Goal: Task Accomplishment & Management: Manage account settings

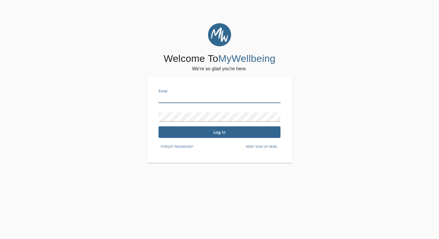
click at [175, 100] on input "text" at bounding box center [219, 98] width 122 height 9
type input "[EMAIL_ADDRESS][PERSON_NAME][DOMAIN_NAME]"
click at [221, 133] on span "Log In" at bounding box center [219, 132] width 117 height 6
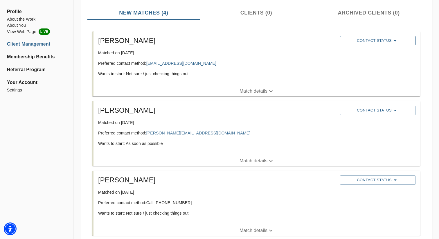
scroll to position [92, 0]
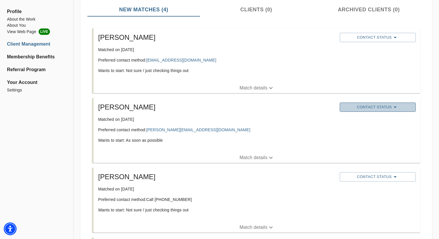
click at [375, 106] on span "Contact Status" at bounding box center [377, 107] width 70 height 7
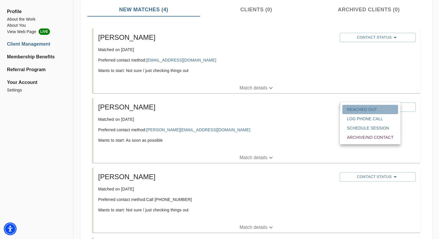
click at [366, 110] on span "Reached Out" at bounding box center [370, 109] width 46 height 6
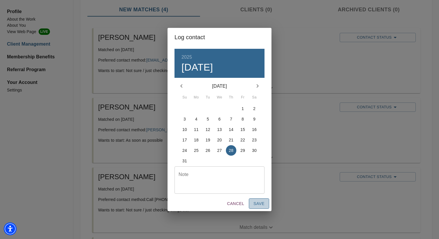
click at [254, 202] on span "Save" at bounding box center [258, 203] width 11 height 7
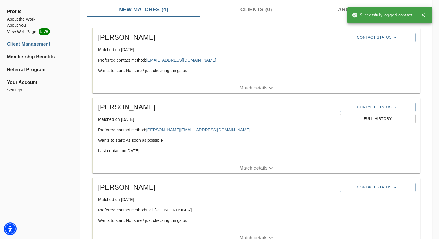
click at [379, 192] on div "Contact Status" at bounding box center [377, 187] width 78 height 12
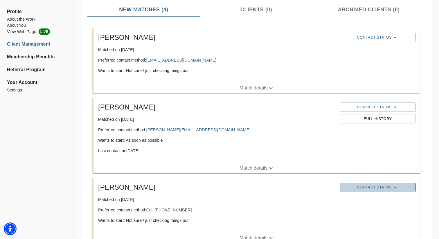
click at [375, 186] on span "Contact Status" at bounding box center [377, 187] width 70 height 7
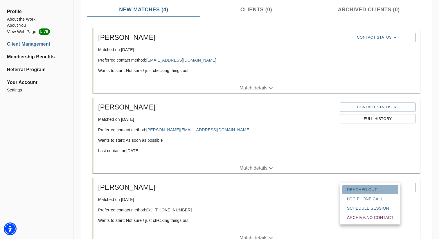
click at [370, 191] on span "Reached Out" at bounding box center [370, 190] width 46 height 6
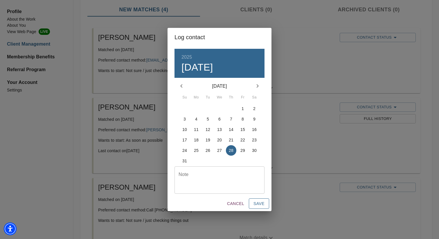
click at [265, 204] on button "Save" at bounding box center [259, 203] width 20 height 11
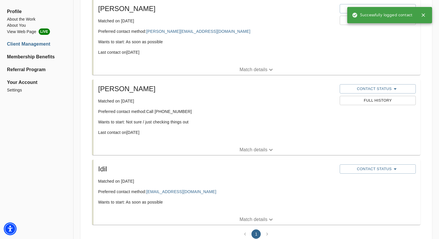
scroll to position [196, 0]
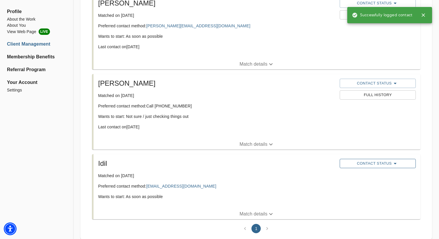
click at [358, 166] on span "Contact Status" at bounding box center [377, 163] width 70 height 7
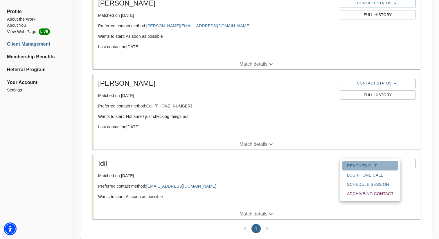
click at [356, 163] on span "Reached Out" at bounding box center [370, 166] width 46 height 6
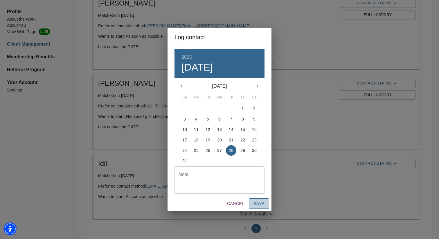
click at [258, 202] on span "Save" at bounding box center [258, 203] width 11 height 7
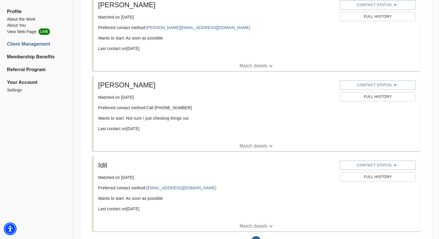
scroll to position [190, 0]
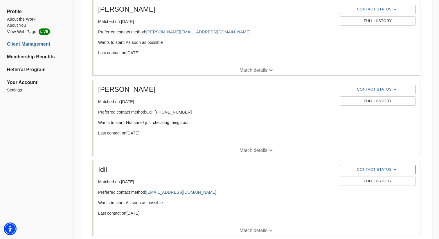
click at [365, 172] on span "Contact Status" at bounding box center [377, 169] width 70 height 7
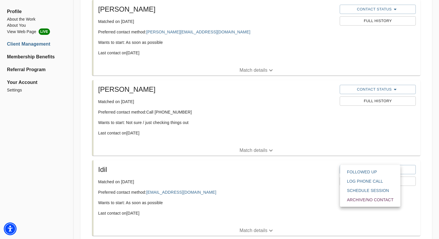
click at [354, 0] on div at bounding box center [219, 0] width 439 height 0
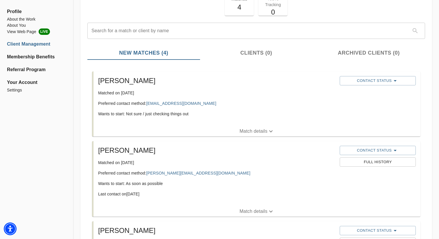
scroll to position [40, 0]
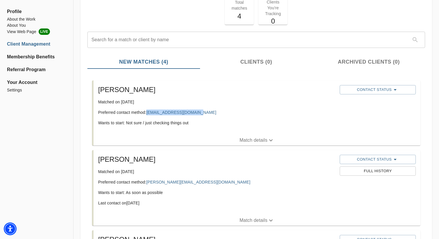
copy link "[EMAIL_ADDRESS][DOMAIN_NAME]"
drag, startPoint x: 202, startPoint y: 112, endPoint x: 146, endPoint y: 111, distance: 56.0
click at [146, 111] on p "Preferred contact method: [EMAIL_ADDRESS][DOMAIN_NAME]" at bounding box center [216, 112] width 237 height 6
click at [111, 90] on h5 "[PERSON_NAME]" at bounding box center [216, 89] width 237 height 9
click at [258, 144] on button "Match details" at bounding box center [256, 140] width 327 height 10
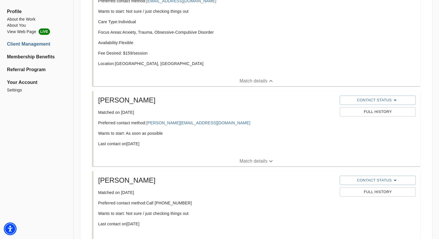
scroll to position [154, 0]
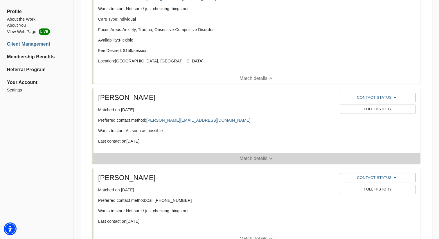
click at [257, 158] on p "Match details" at bounding box center [253, 158] width 28 height 7
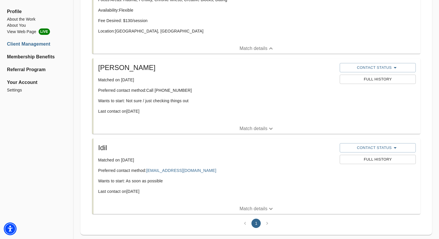
scroll to position [325, 0]
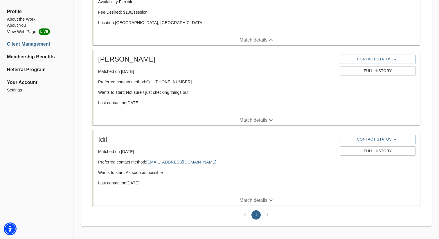
click at [254, 120] on p "Match details" at bounding box center [253, 120] width 28 height 7
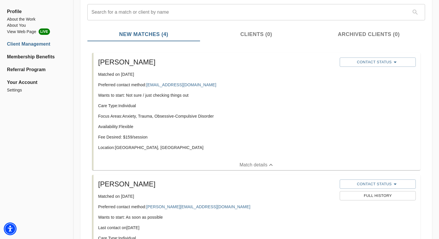
scroll to position [60, 0]
